Goal: Task Accomplishment & Management: Use online tool/utility

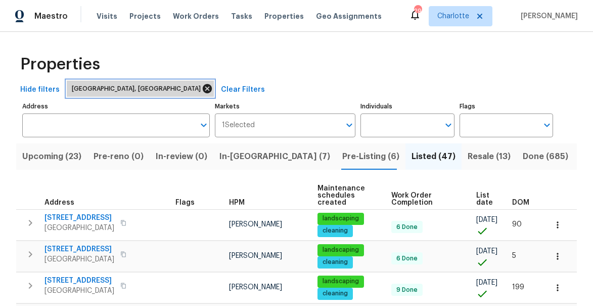
click at [202, 89] on icon at bounding box center [207, 88] width 11 height 11
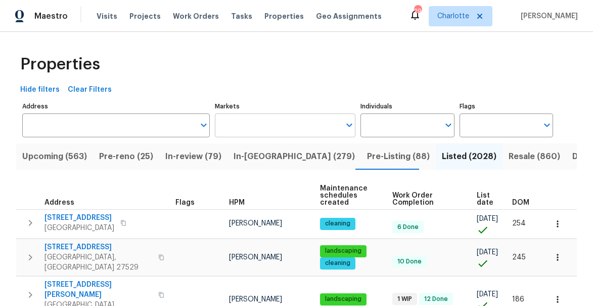
click at [263, 125] on input "Markets" at bounding box center [277, 125] width 125 height 24
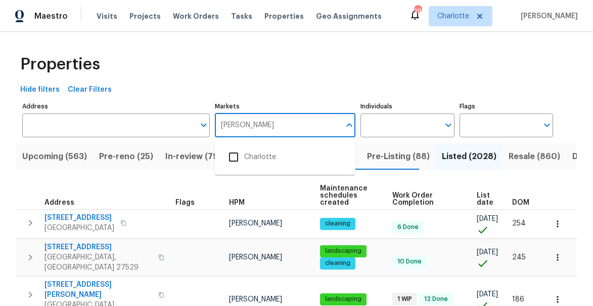
type input "charlott"
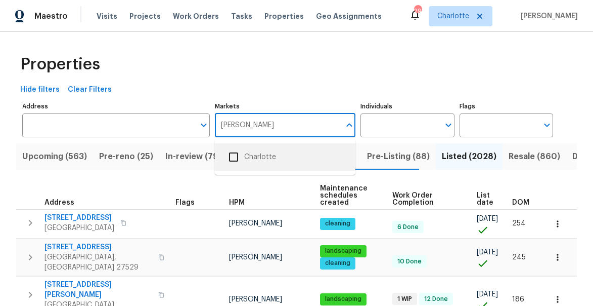
click at [234, 155] on input "checkbox" at bounding box center [233, 156] width 21 height 21
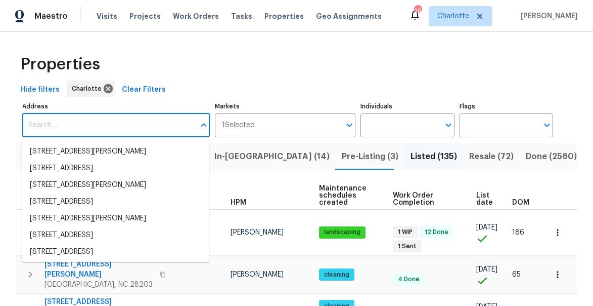
click at [128, 127] on input "Address" at bounding box center [108, 125] width 172 height 24
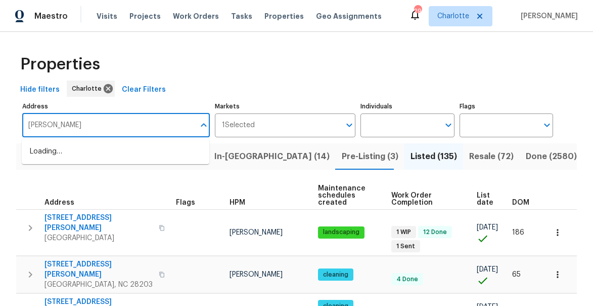
type input "heath valley"
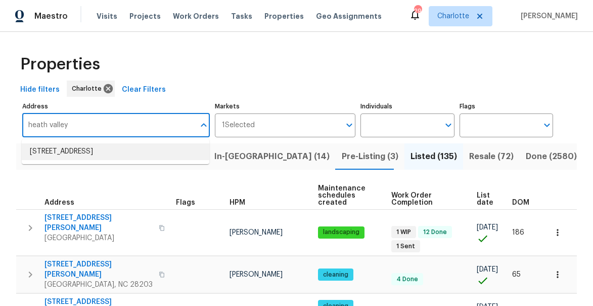
click at [67, 152] on li "6003 Heath Valley Rd Charlotte NC 28210" at bounding box center [116, 151] width 188 height 17
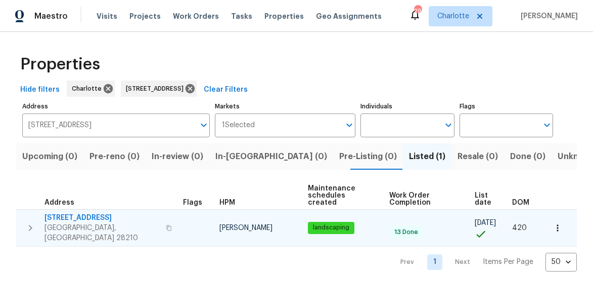
click at [74, 212] on span "6003 Heath Valley Rd" at bounding box center [102, 217] width 115 height 10
click at [559, 223] on icon "button" at bounding box center [558, 228] width 10 height 10
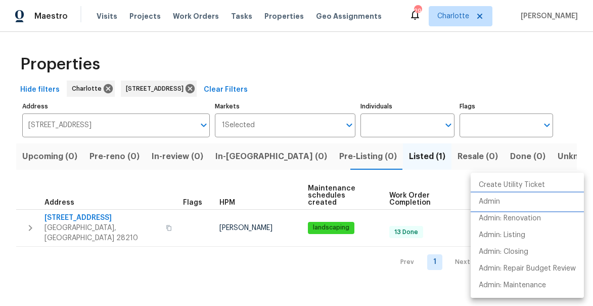
click at [528, 201] on li "Admin" at bounding box center [527, 201] width 113 height 17
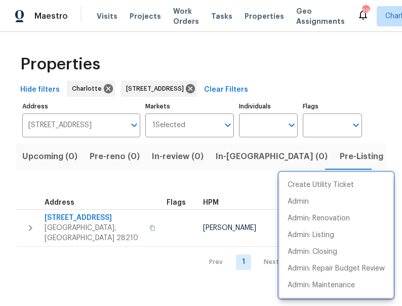
click at [231, 71] on div at bounding box center [201, 153] width 402 height 306
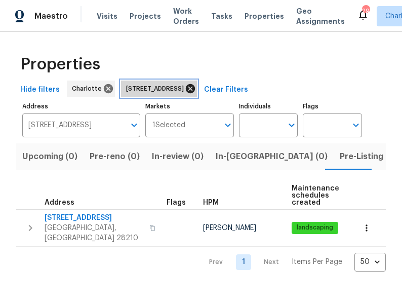
click at [196, 89] on icon at bounding box center [190, 88] width 11 height 11
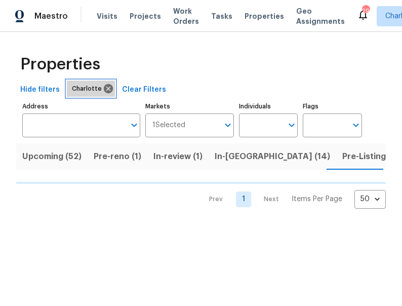
click at [82, 91] on span "Charlotte" at bounding box center [89, 88] width 34 height 10
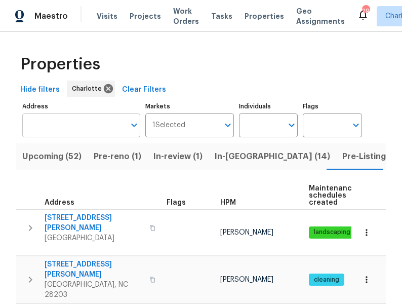
click at [99, 133] on input "Address" at bounding box center [73, 125] width 103 height 24
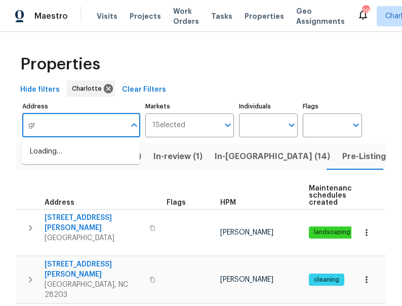
type input "g"
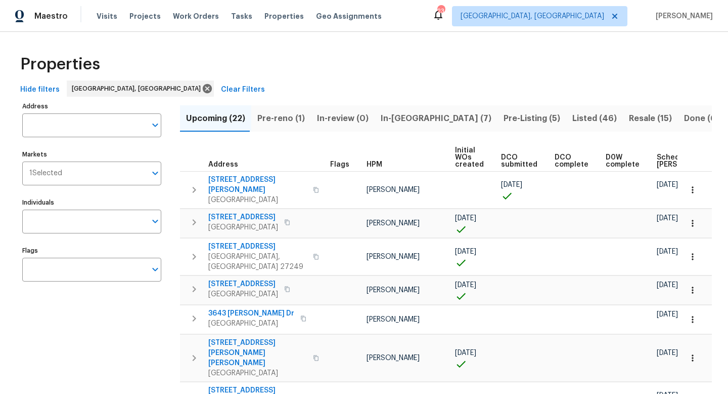
click at [59, 131] on input "Address" at bounding box center [84, 125] width 124 height 24
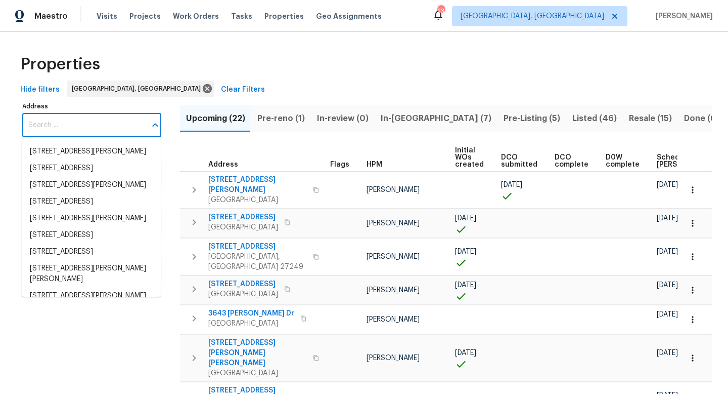
paste input "[STREET_ADDRESS]"
type input "301 Bedford Park Dr, Winston Salem, NC 27107"
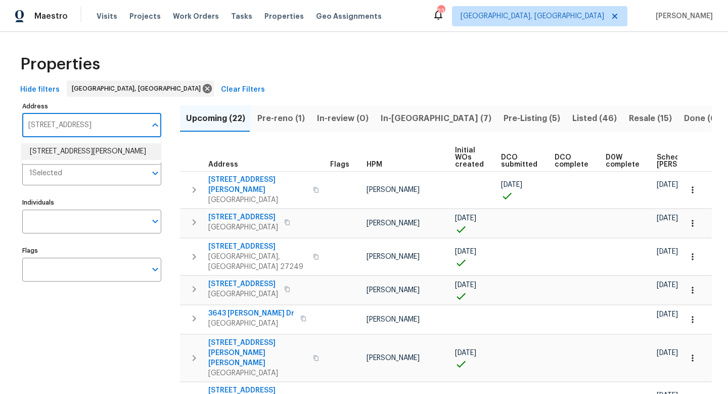
click at [62, 147] on li "301 Bedford Park Dr Winston Salem NC 27107" at bounding box center [91, 151] width 139 height 17
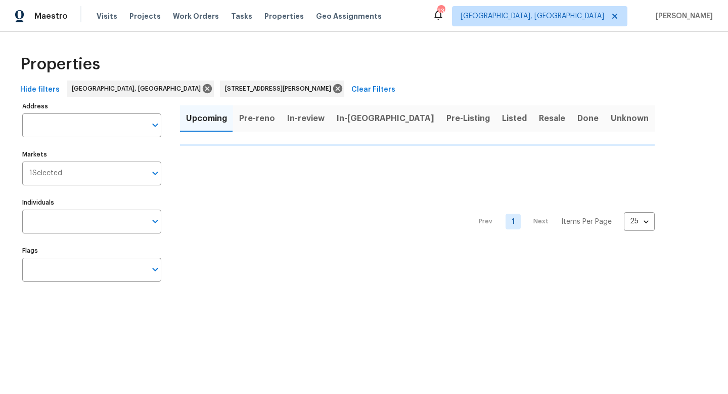
type input "301 Bedford Park Dr Winston Salem NC 27107"
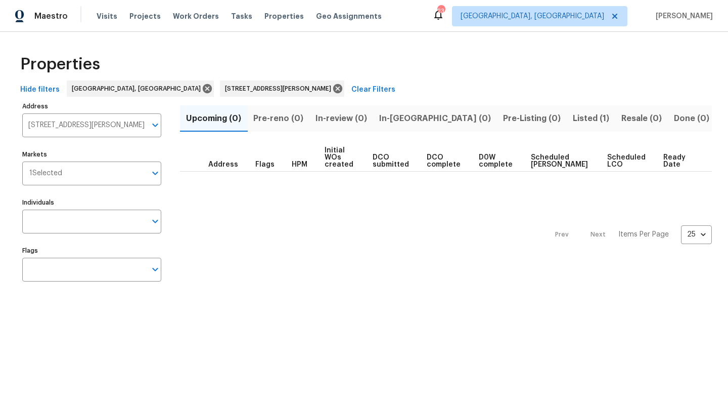
click at [536, 110] on button "Listed (1)" at bounding box center [591, 118] width 49 height 26
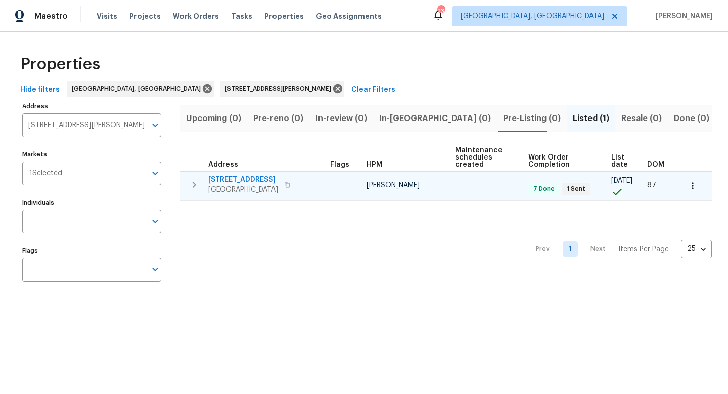
click at [242, 178] on span "301 Bedford Park Dr" at bounding box center [243, 180] width 70 height 10
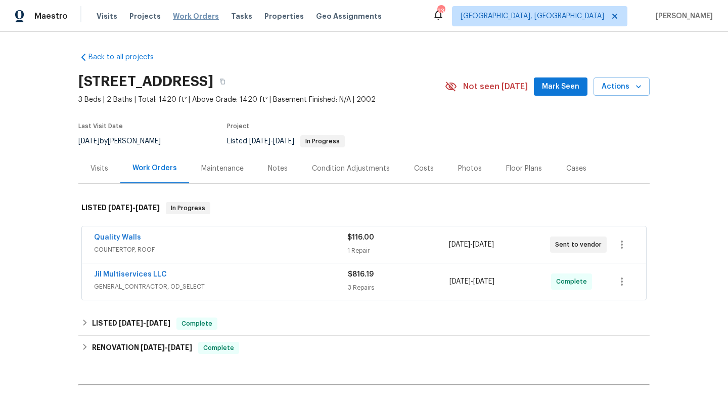
click at [205, 17] on span "Work Orders" at bounding box center [196, 16] width 46 height 10
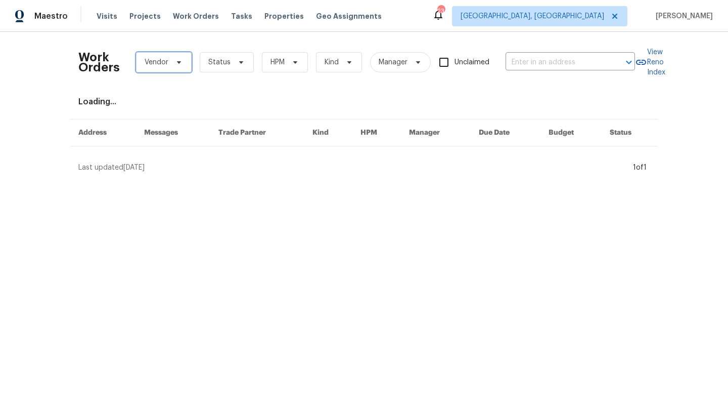
click at [165, 64] on span "Vendor" at bounding box center [157, 62] width 24 height 10
type input "j"
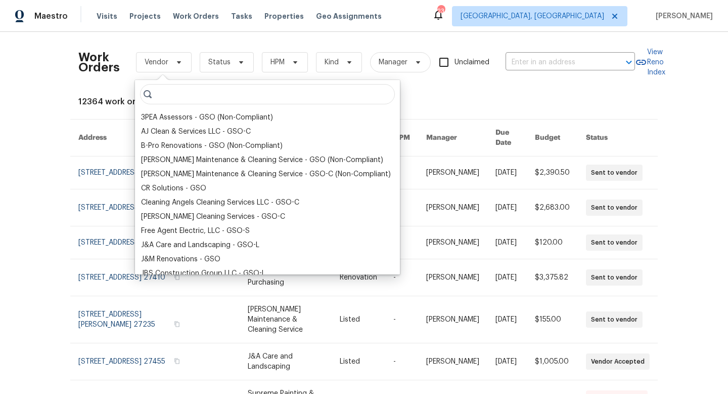
click at [411, 106] on div "12364 work orders" at bounding box center [364, 102] width 572 height 10
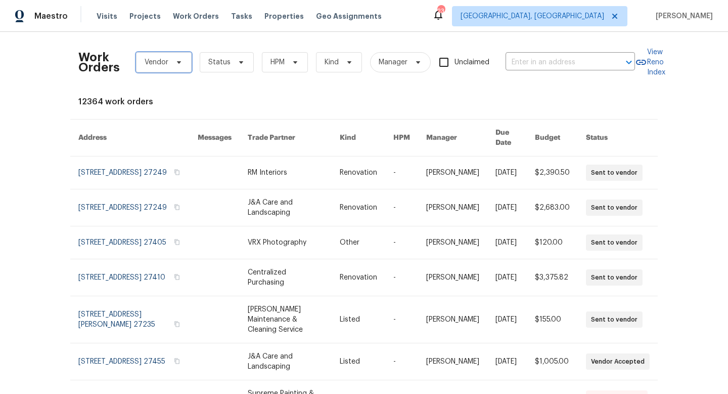
click at [164, 65] on span "Vendor" at bounding box center [157, 62] width 24 height 10
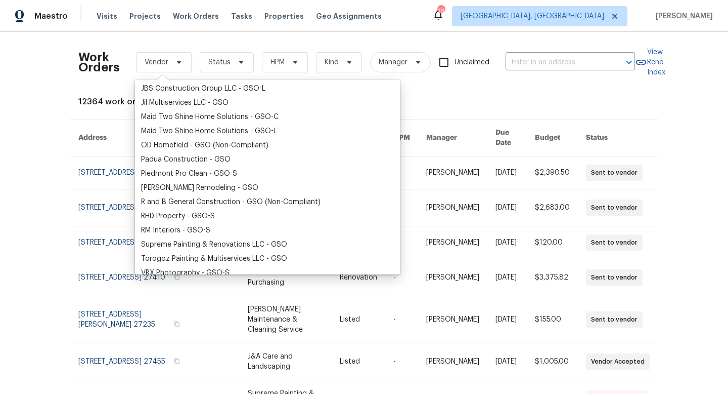
scroll to position [194, 0]
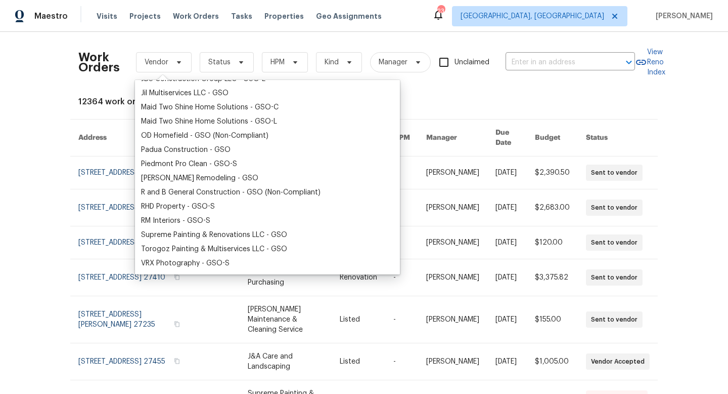
click at [396, 98] on div "12364 work orders" at bounding box center [364, 102] width 572 height 10
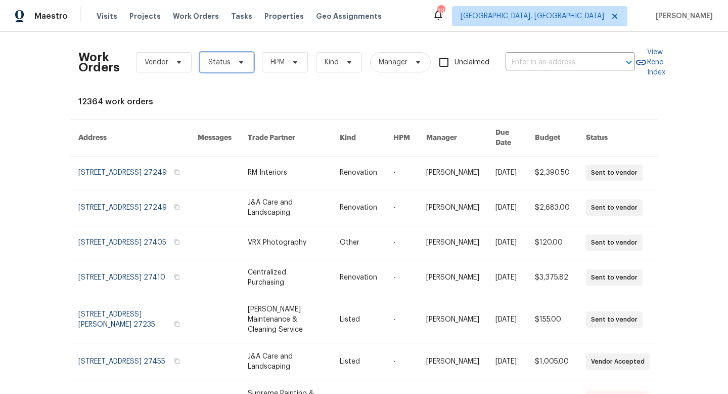
click at [232, 67] on span "Status" at bounding box center [227, 62] width 54 height 20
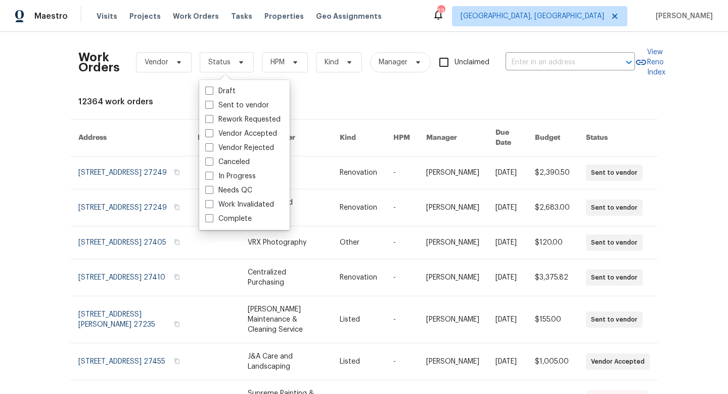
click at [336, 76] on div "Work Orders Vendor Status HPM Kind Manager Unclaimed ​" at bounding box center [356, 62] width 557 height 45
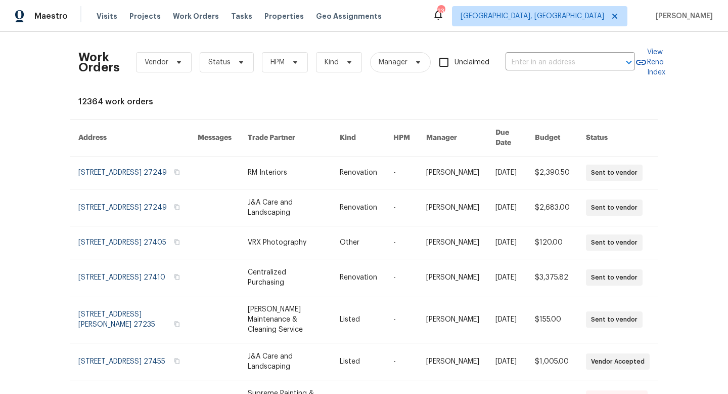
click at [331, 72] on div "Work Orders Vendor Status HPM Kind Manager Unclaimed ​" at bounding box center [356, 62] width 557 height 45
click at [331, 69] on span "Kind" at bounding box center [339, 62] width 46 height 20
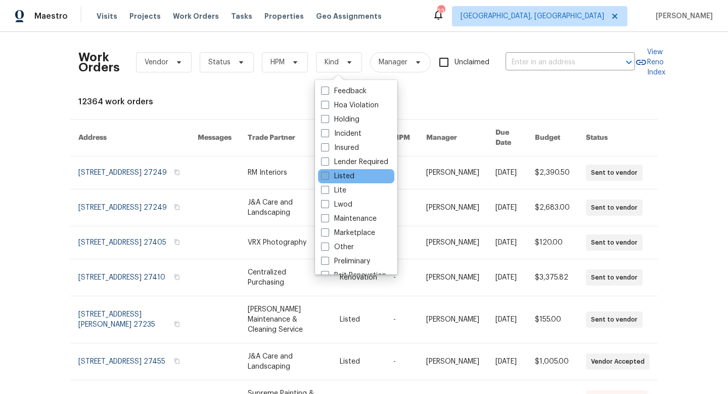
click at [325, 175] on span at bounding box center [325, 175] width 8 height 8
click at [325, 175] on input "Listed" at bounding box center [324, 174] width 7 height 7
checkbox input "true"
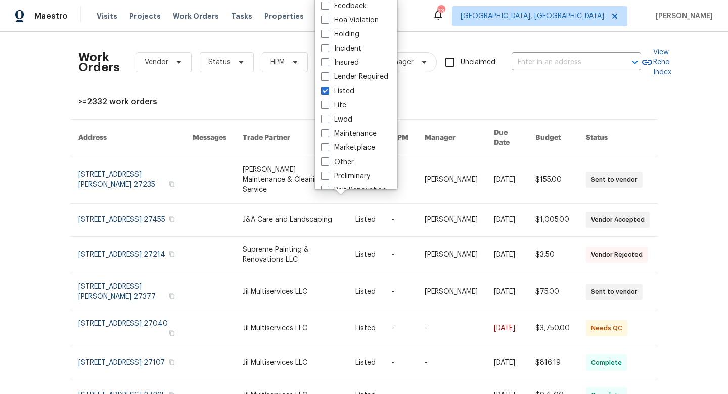
click at [451, 98] on div ">=2332 work orders" at bounding box center [364, 102] width 572 height 10
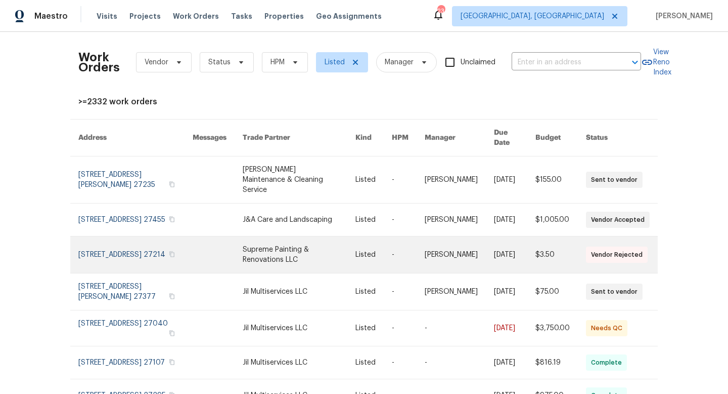
scroll to position [156, 0]
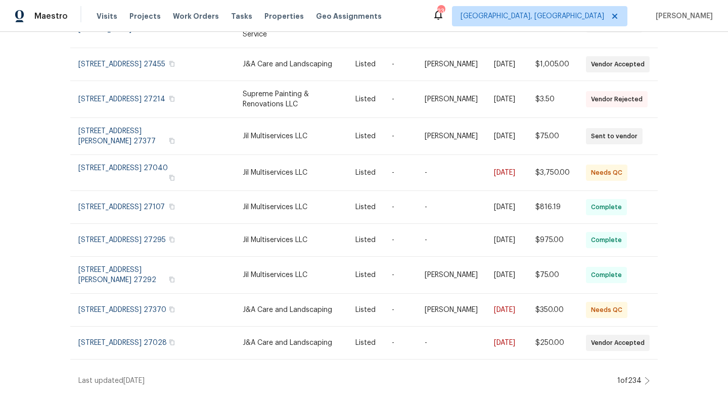
click at [647, 381] on icon at bounding box center [647, 380] width 5 height 8
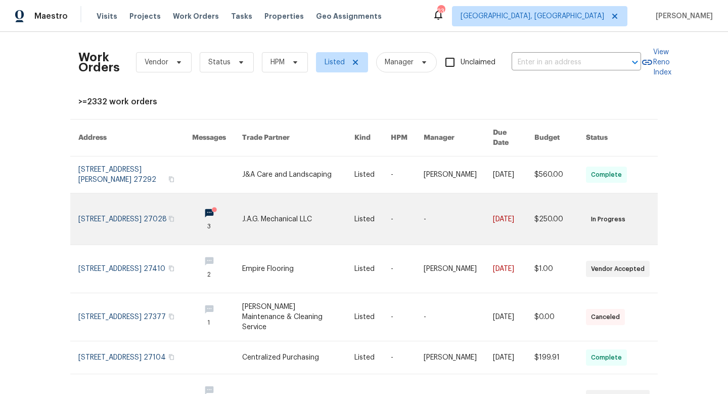
click at [114, 204] on link at bounding box center [135, 218] width 114 height 51
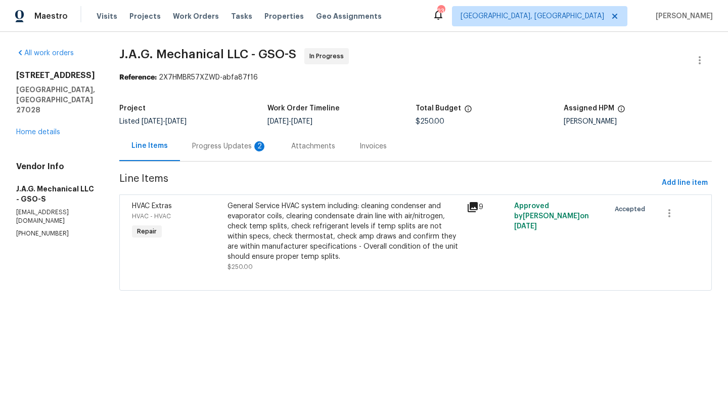
click at [208, 149] on div "Progress Updates 2" at bounding box center [229, 146] width 75 height 10
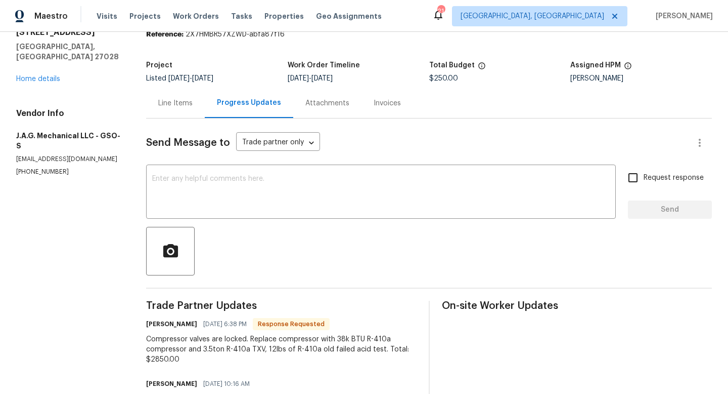
scroll to position [32, 0]
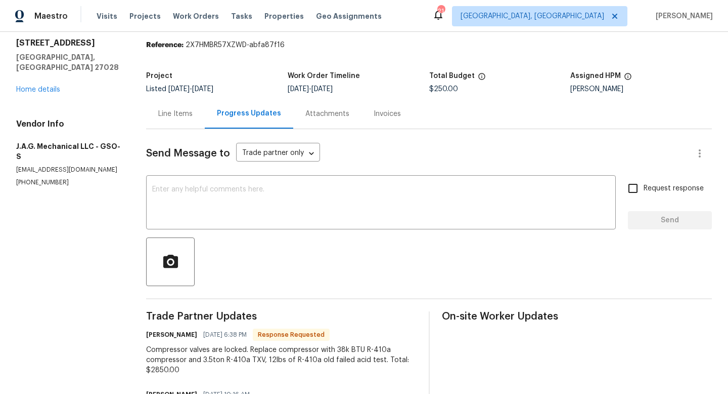
click at [176, 113] on div "Line Items" at bounding box center [175, 114] width 34 height 10
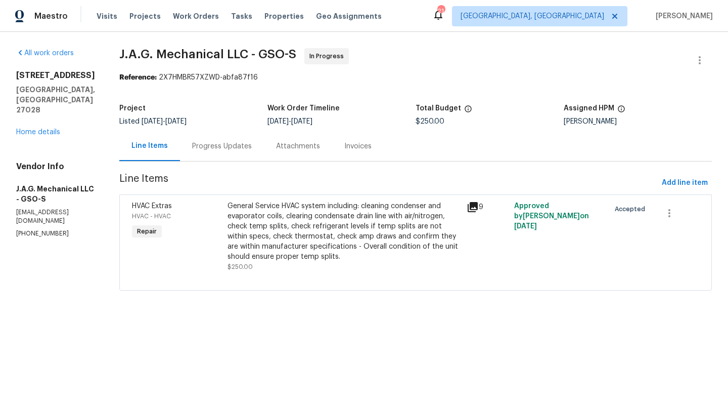
click at [209, 141] on div "Progress Updates" at bounding box center [222, 146] width 84 height 30
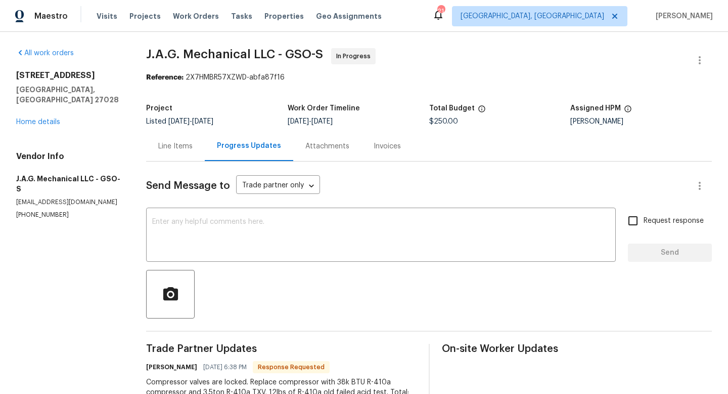
click at [173, 144] on div "Line Items" at bounding box center [175, 146] width 34 height 10
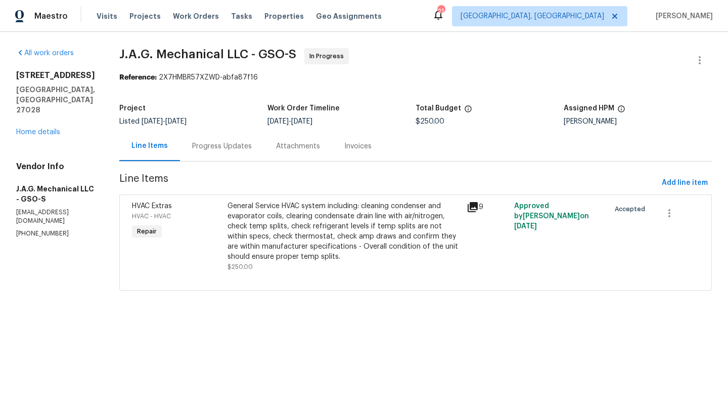
click at [469, 208] on icon at bounding box center [473, 207] width 10 height 10
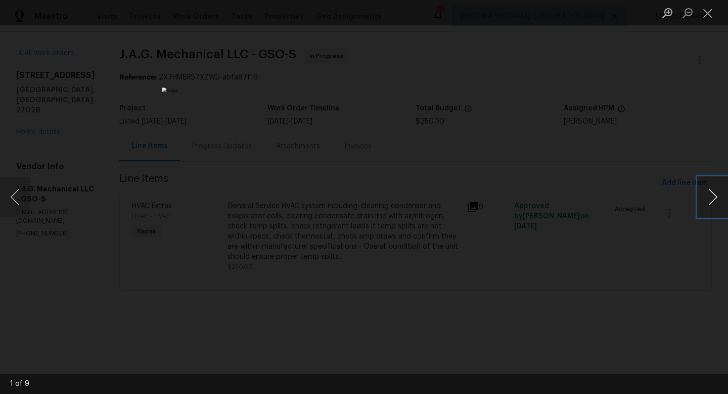
click at [711, 197] on button "Next image" at bounding box center [713, 197] width 30 height 40
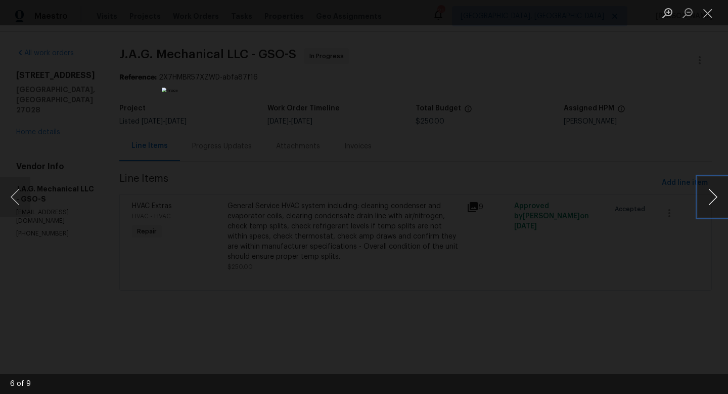
click at [711, 197] on button "Next image" at bounding box center [713, 197] width 30 height 40
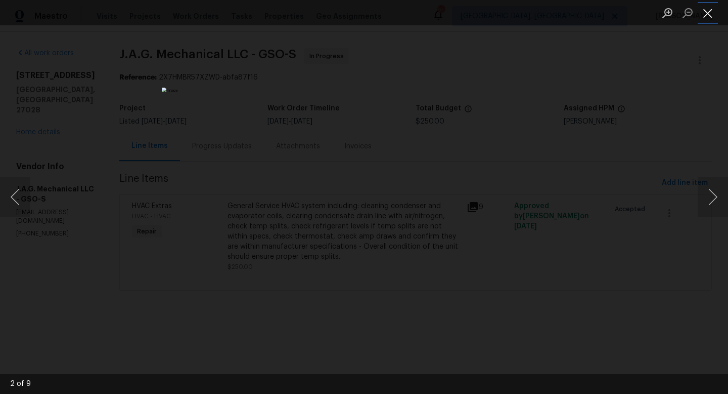
click at [704, 17] on button "Close lightbox" at bounding box center [708, 13] width 20 height 18
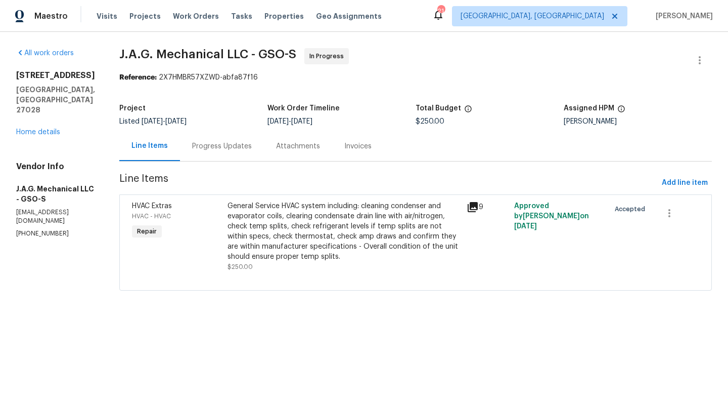
click at [198, 148] on div "Progress Updates" at bounding box center [222, 146] width 60 height 10
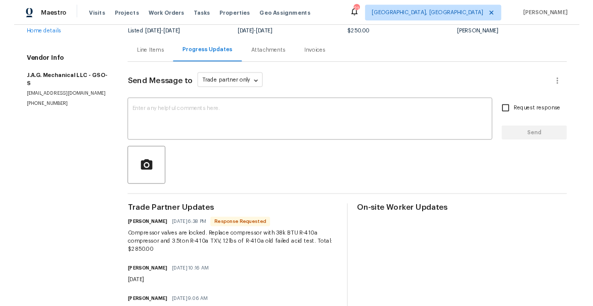
scroll to position [74, 0]
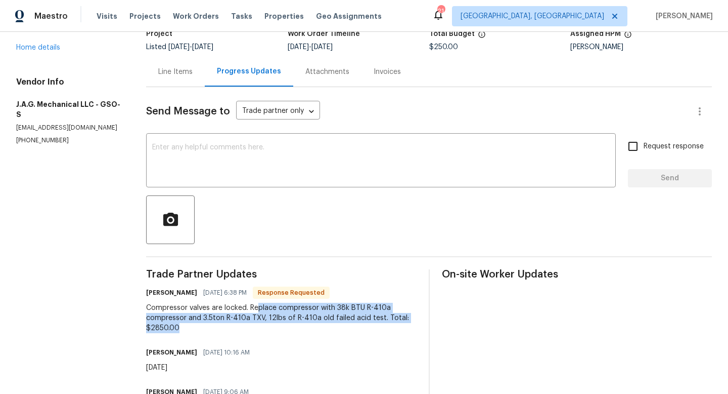
drag, startPoint x: 262, startPoint y: 306, endPoint x: 383, endPoint y: 331, distance: 124.4
click at [383, 331] on div "Compressor valves are locked. Replace compressor with 38k BTU R-410a compressor…" at bounding box center [281, 317] width 270 height 30
copy div "place compressor with 38k BTU R-410a compressor and 3.5ton R-410a TXV, 12lbs of…"
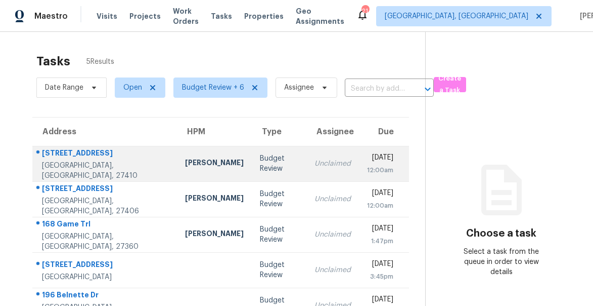
click at [58, 160] on div "[STREET_ADDRESS]" at bounding box center [105, 154] width 127 height 13
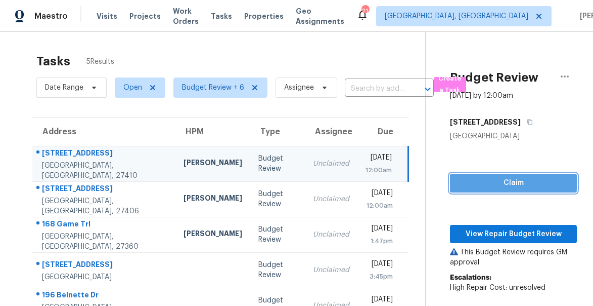
click at [526, 181] on span "Claim" at bounding box center [513, 183] width 111 height 13
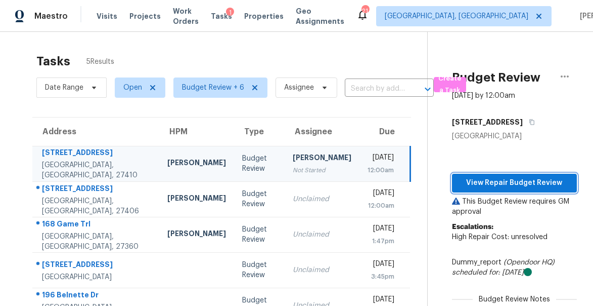
click at [512, 182] on span "View Repair Budget Review" at bounding box center [514, 183] width 109 height 13
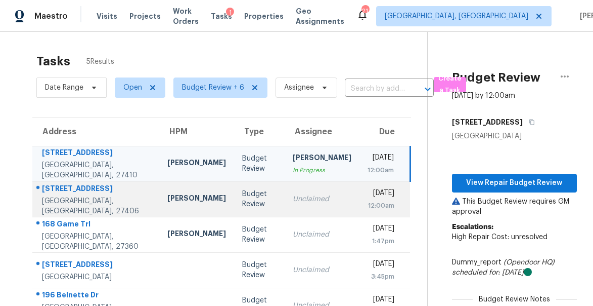
click at [71, 193] on div "[STREET_ADDRESS]" at bounding box center [96, 189] width 109 height 13
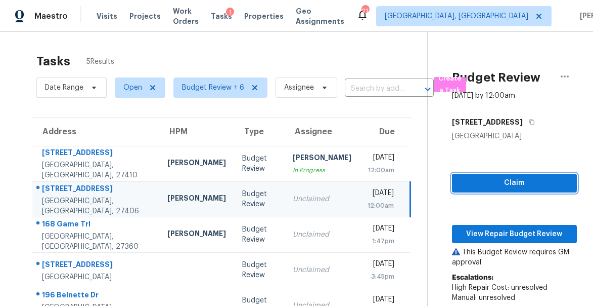
click at [497, 182] on span "Claim" at bounding box center [514, 183] width 109 height 13
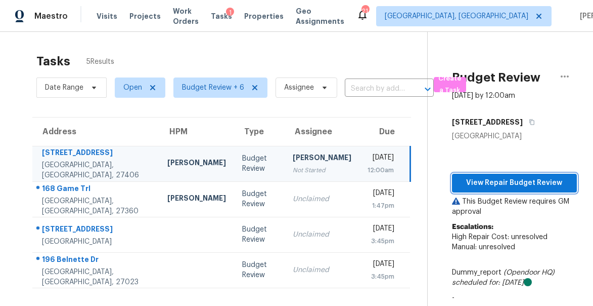
click at [494, 180] on span "View Repair Budget Review" at bounding box center [514, 183] width 109 height 13
